Goal: Register for event/course

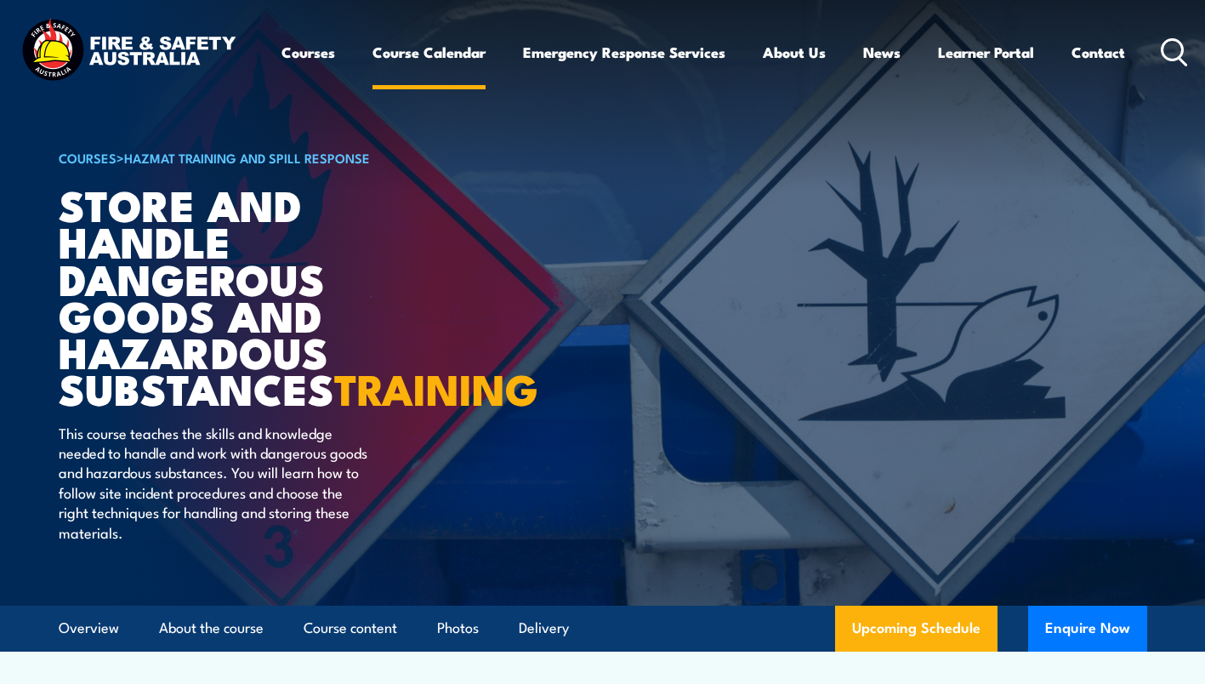
click at [451, 50] on link "Course Calendar" at bounding box center [428, 52] width 113 height 45
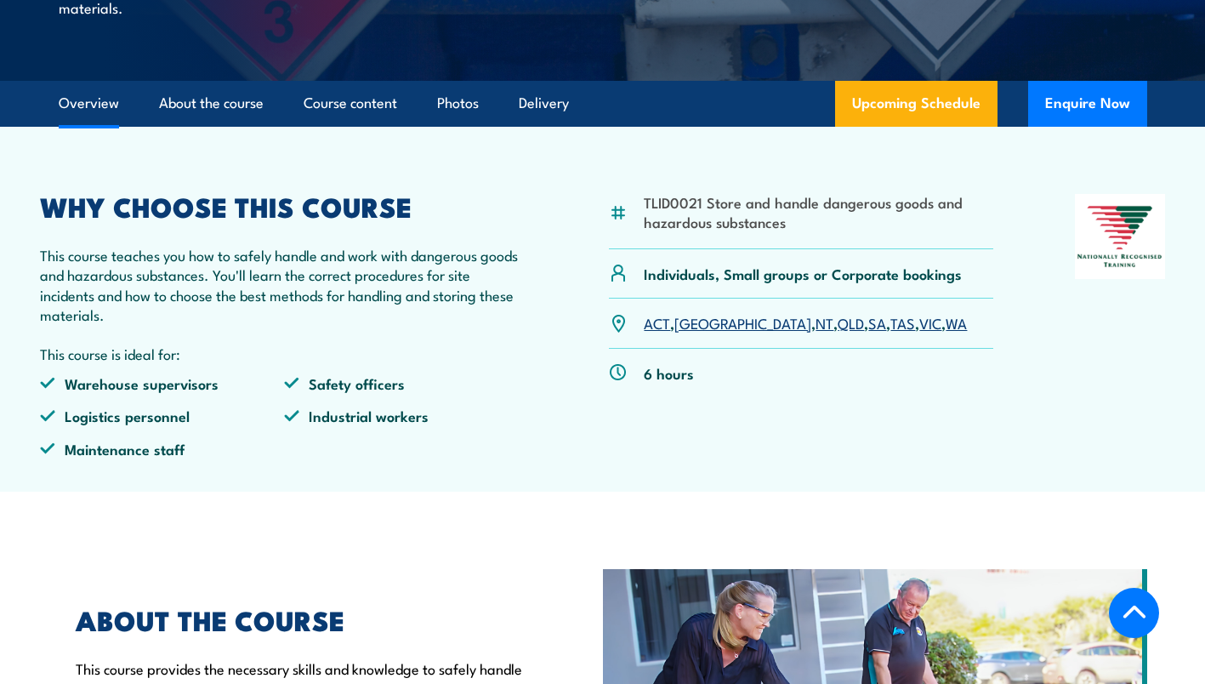
scroll to position [526, 0]
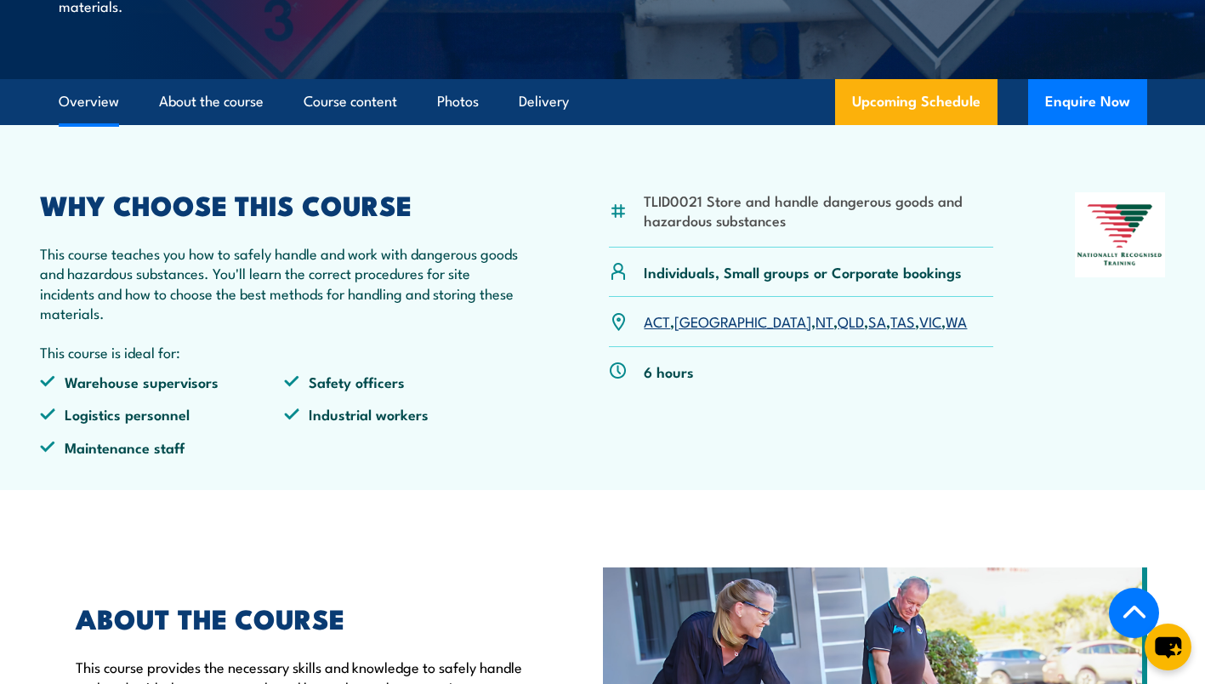
click at [945, 331] on link "WA" at bounding box center [955, 320] width 21 height 20
